Goal: Information Seeking & Learning: Find specific fact

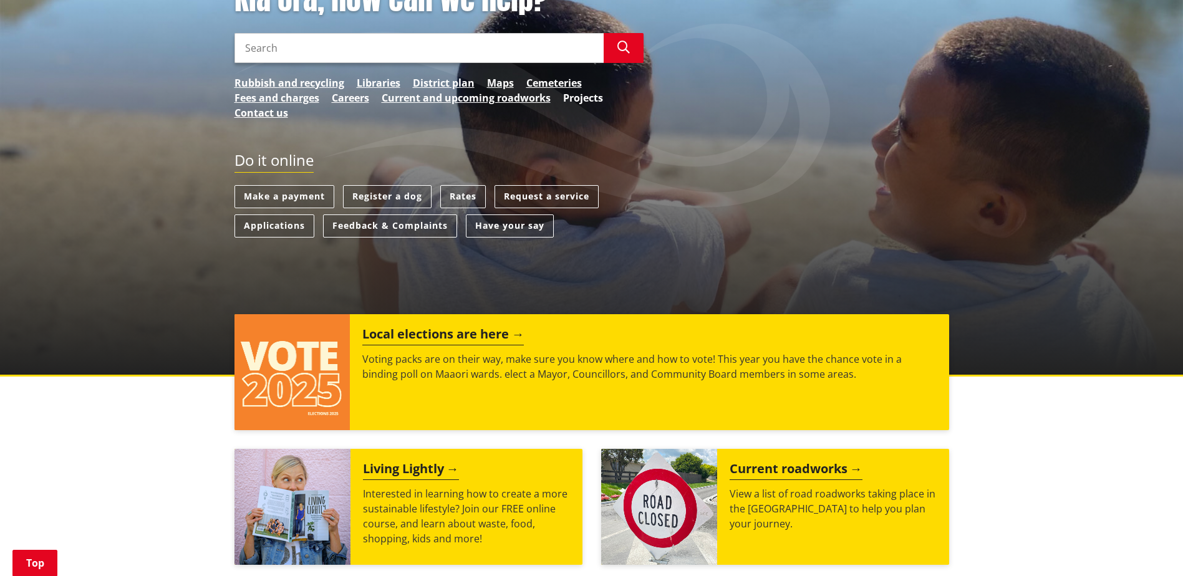
scroll to position [187, 0]
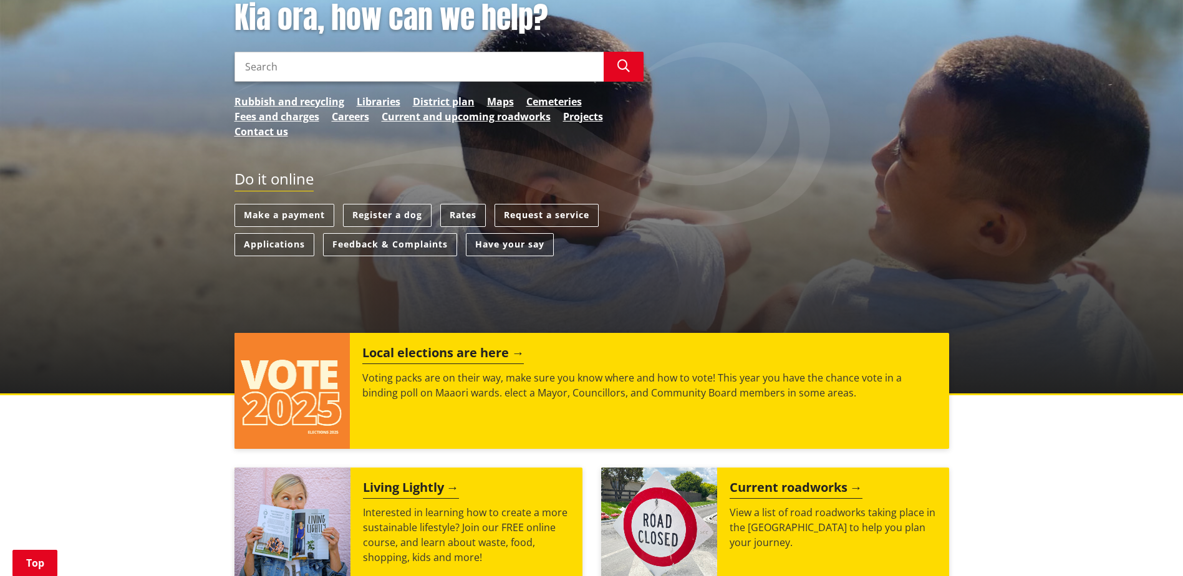
click at [472, 215] on link "Rates" at bounding box center [463, 215] width 46 height 23
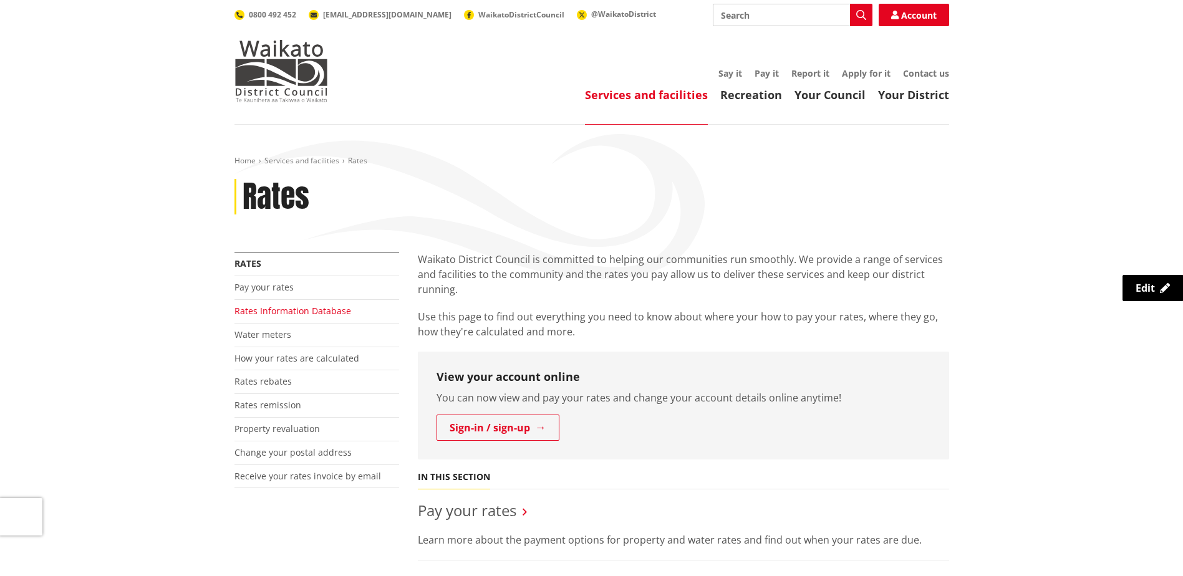
click at [318, 314] on link "Rates Information Database" at bounding box center [293, 311] width 117 height 12
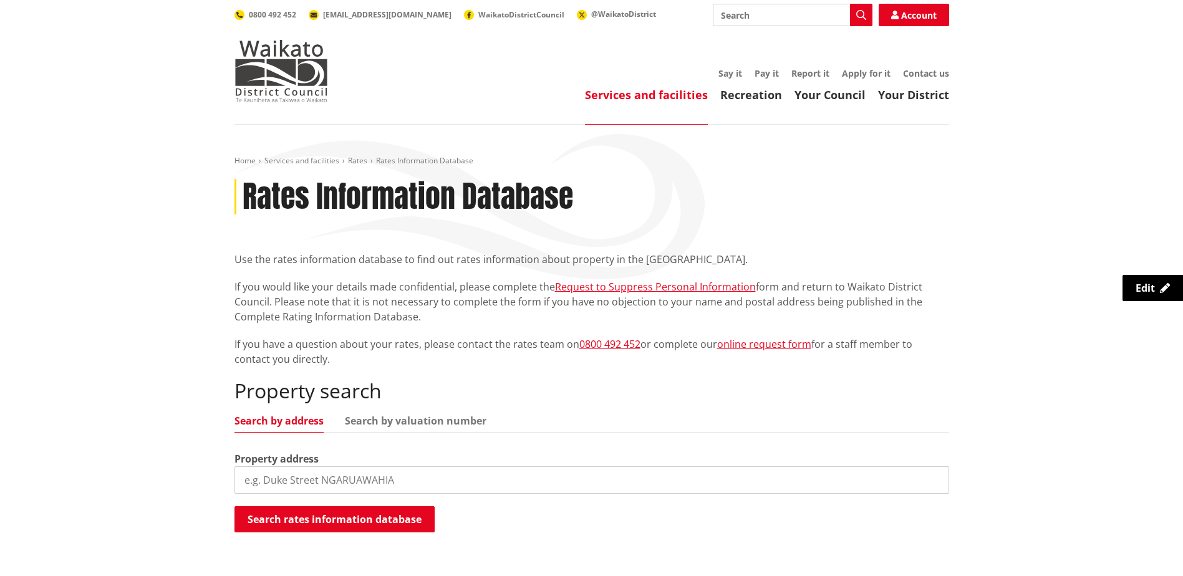
click at [308, 478] on input "search" at bounding box center [592, 480] width 715 height 27
type input "2276a Buckland road"
click at [313, 520] on button "Search rates information database" at bounding box center [335, 519] width 200 height 26
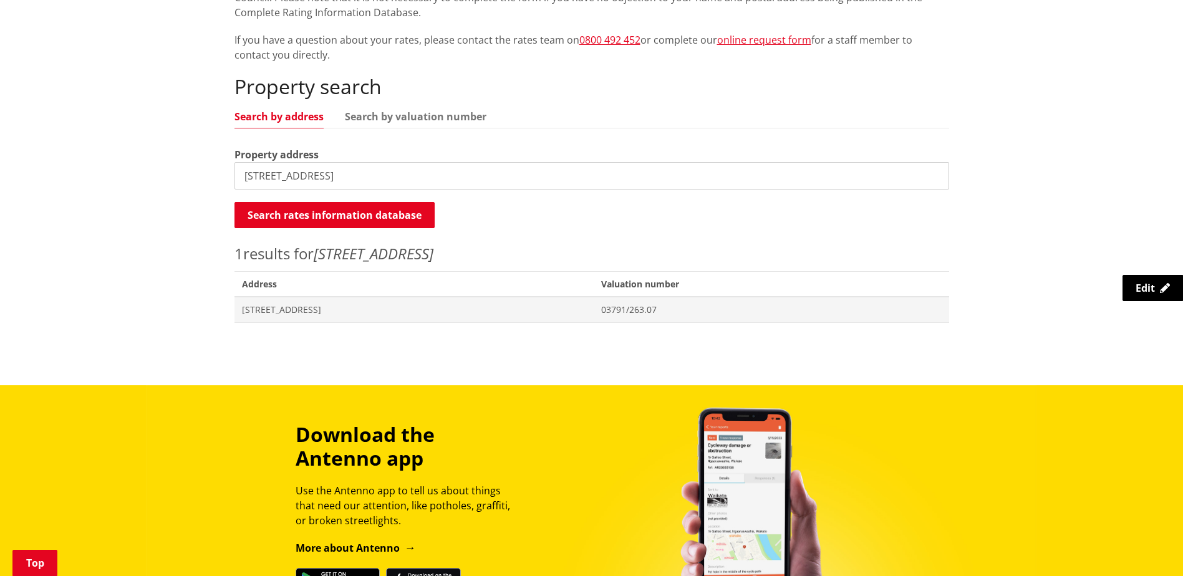
scroll to position [312, 0]
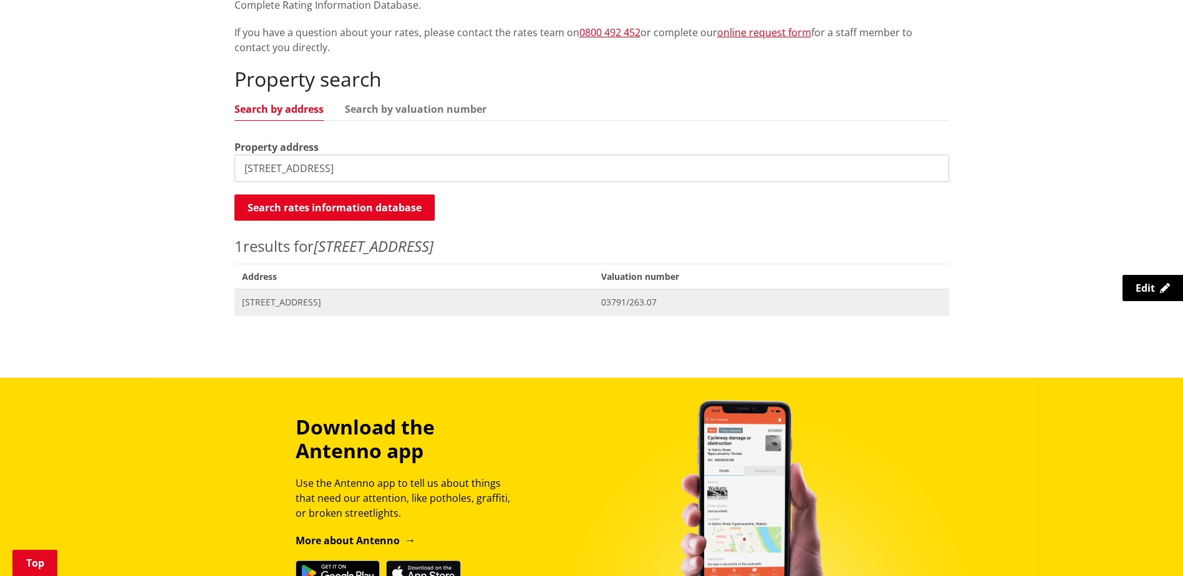
click at [298, 300] on span "[STREET_ADDRESS]" at bounding box center [414, 302] width 345 height 12
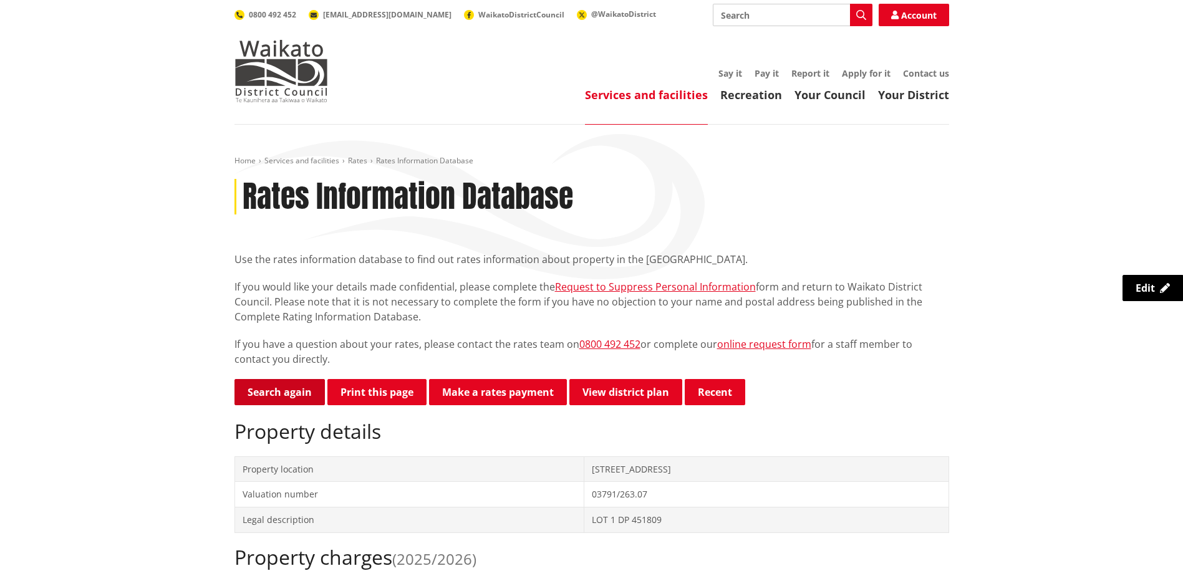
click at [268, 389] on link "Search again" at bounding box center [280, 392] width 90 height 26
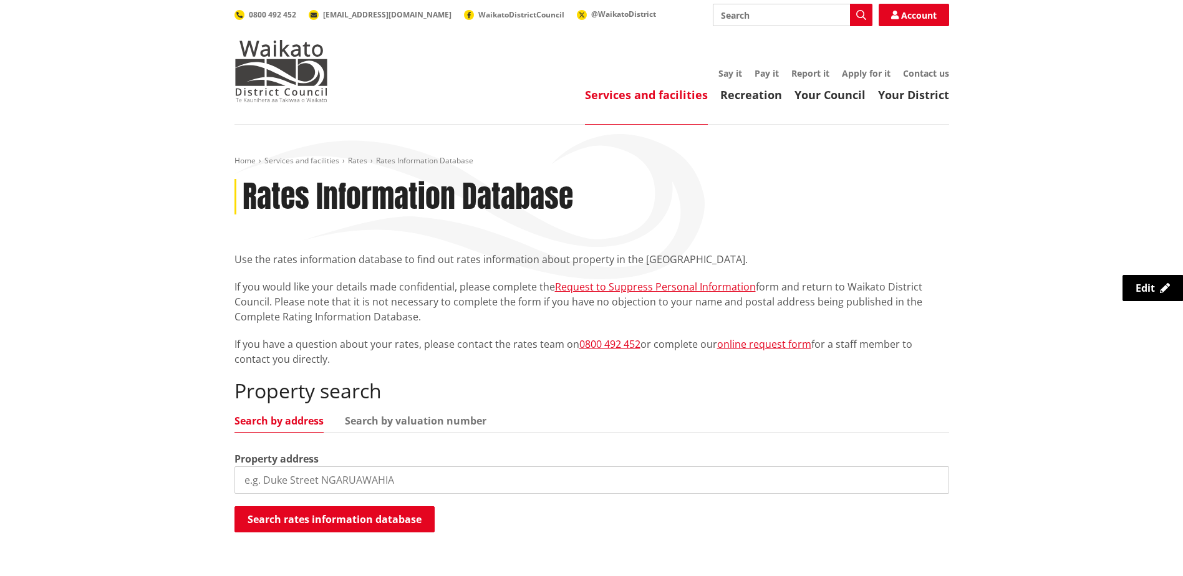
drag, startPoint x: 377, startPoint y: 483, endPoint x: 384, endPoint y: 488, distance: 8.9
click at [377, 483] on input "search" at bounding box center [592, 480] width 715 height 27
type input "[STREET_ADDRESS]"
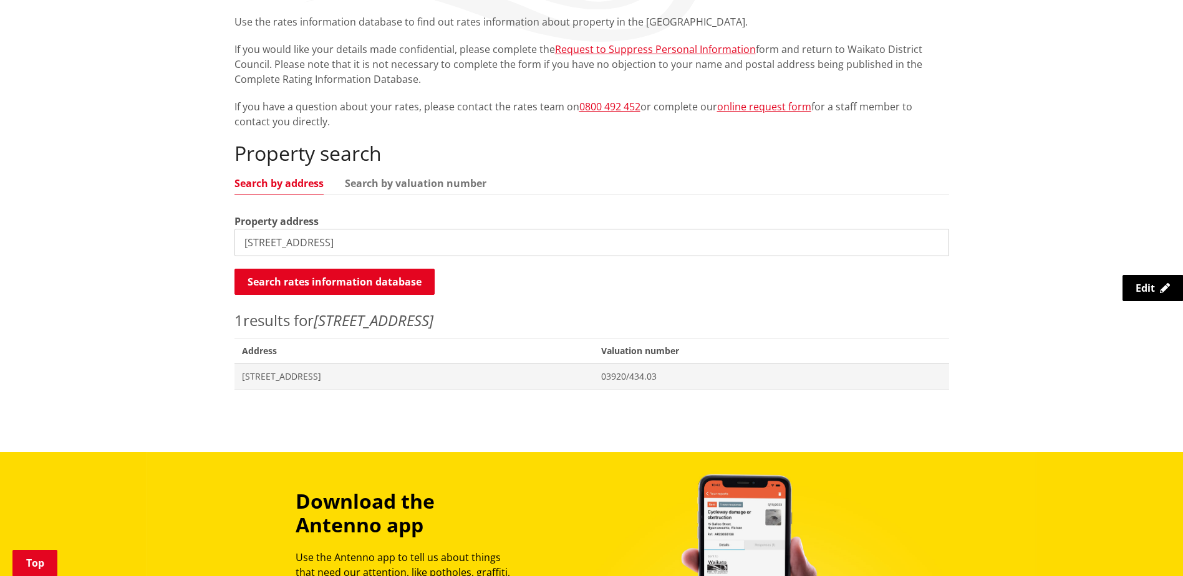
scroll to position [374, 0]
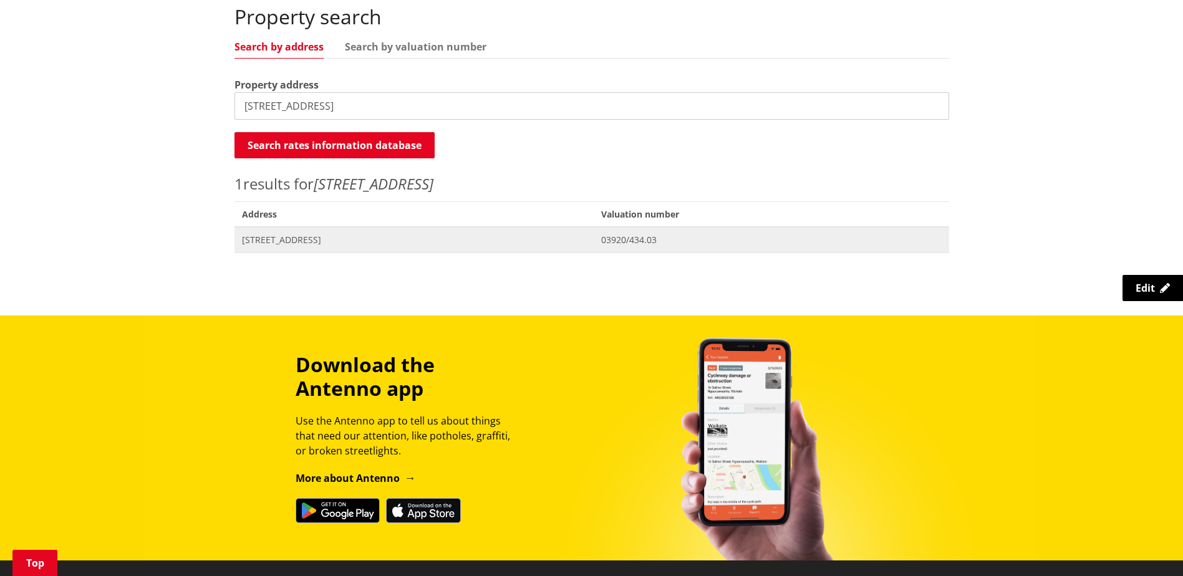
click at [297, 240] on span "[STREET_ADDRESS]" at bounding box center [414, 240] width 345 height 12
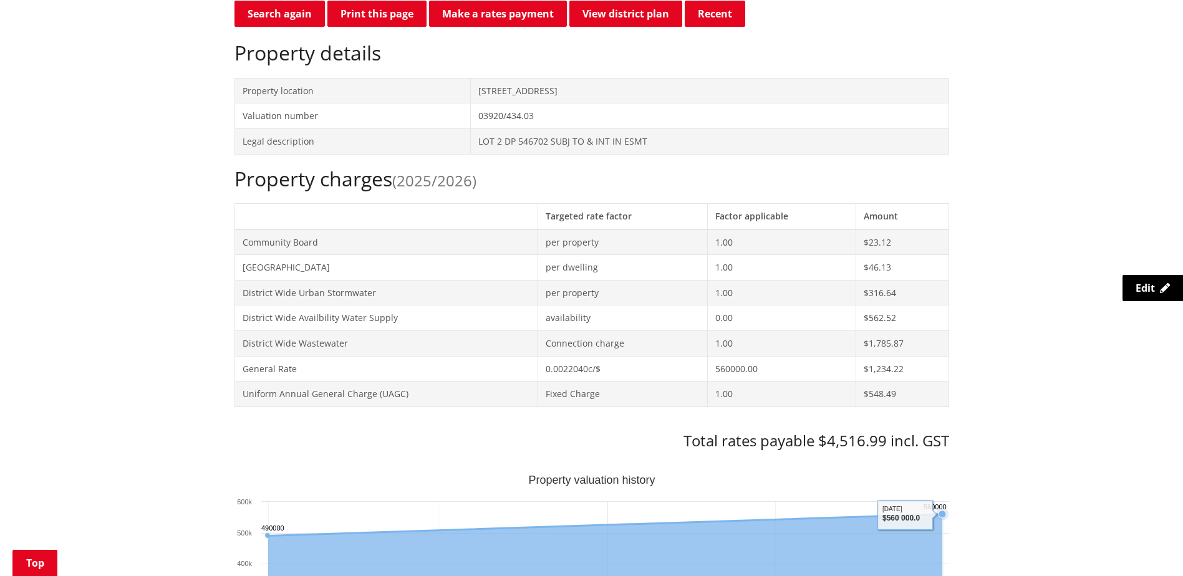
scroll to position [249, 0]
